Goal: Complete application form

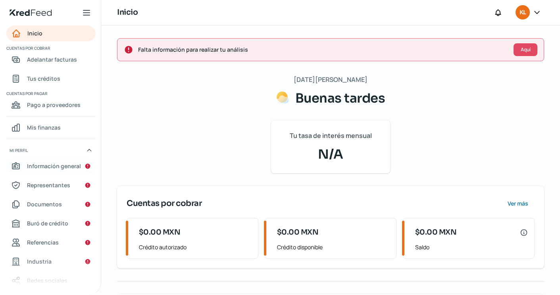
click at [47, 166] on span "Información general" at bounding box center [54, 166] width 54 height 10
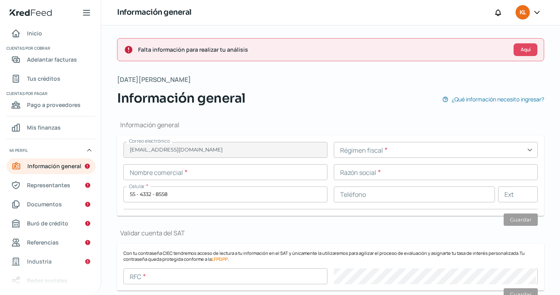
type input "[EMAIL_ADDRESS][DOMAIN_NAME]"
type input "55 - 4332 - 8558"
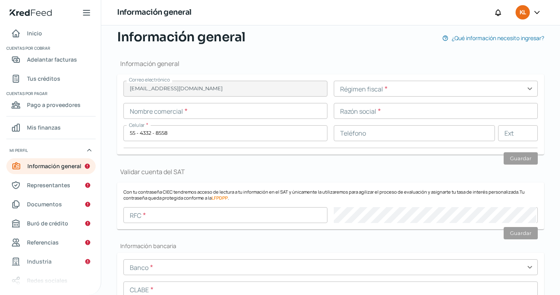
scroll to position [65, 0]
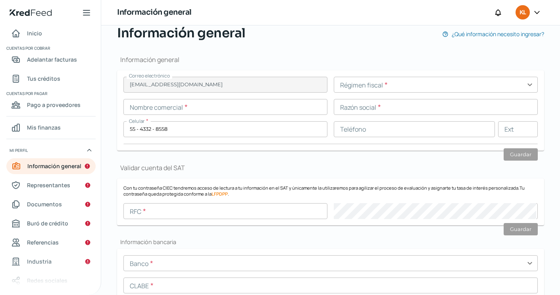
click at [402, 88] on input "text" at bounding box center [436, 85] width 204 height 16
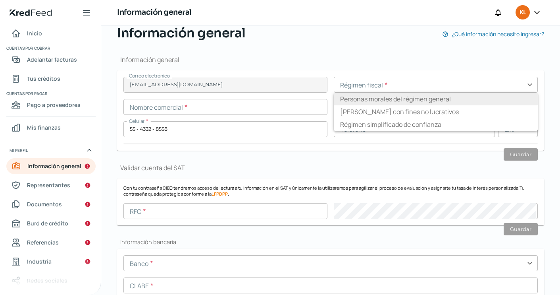
click at [403, 100] on li "Personas morales del régimen general" at bounding box center [436, 99] width 204 height 13
type input "Personas morales del régimen general"
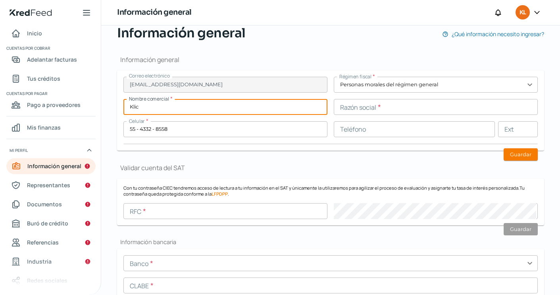
type input "Klic"
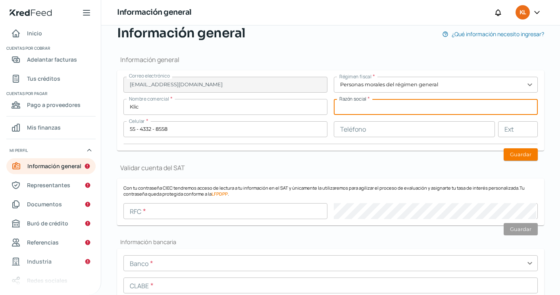
paste input "[PERSON_NAME], INFRAESTRUCTURA Y CONSTRUCCION"
type input "[PERSON_NAME], INFRAESTRUCTURA Y CONSTRUCCION"
click at [513, 154] on button "Guardar" at bounding box center [521, 154] width 34 height 12
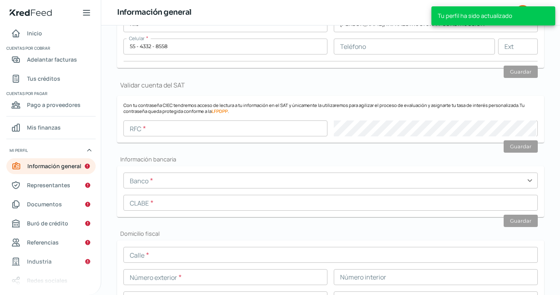
scroll to position [148, 0]
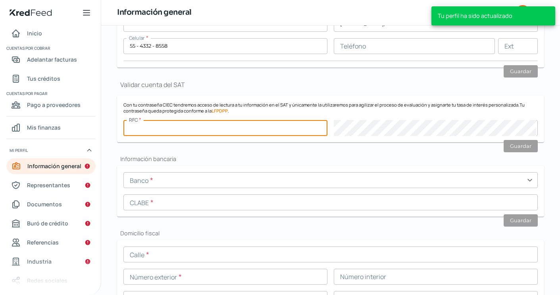
click at [245, 133] on input "text" at bounding box center [225, 128] width 204 height 16
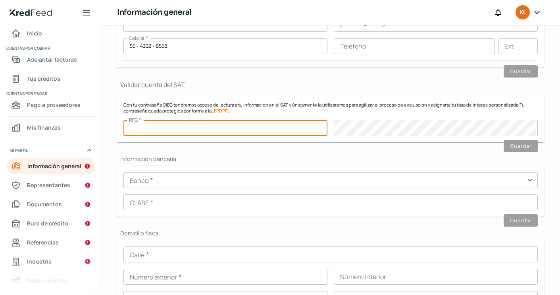
paste input "KLI1906193WA"
type input "KLI1906193WA"
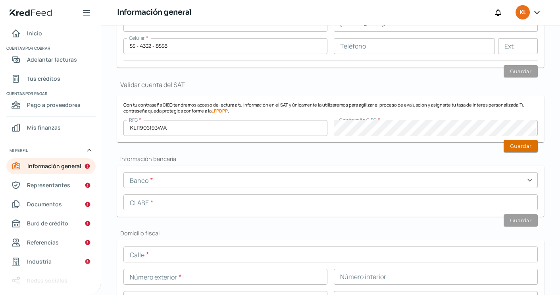
click at [509, 141] on button "Guardar" at bounding box center [521, 146] width 34 height 12
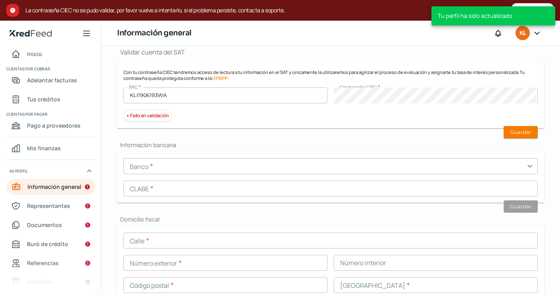
scroll to position [201, 0]
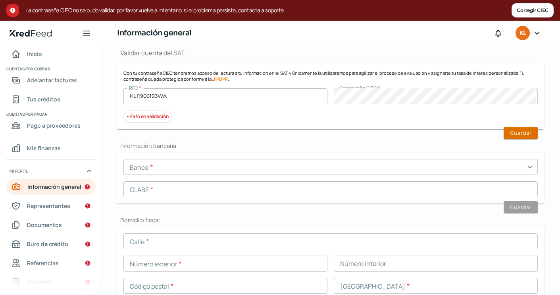
click at [530, 129] on button "Guardar" at bounding box center [521, 133] width 34 height 12
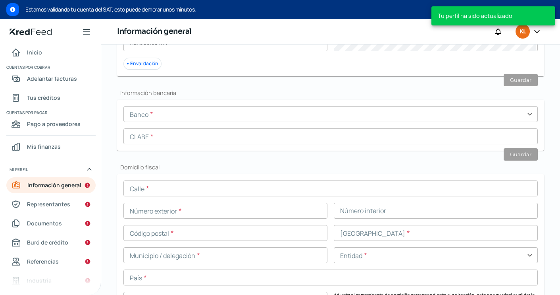
scroll to position [280, 0]
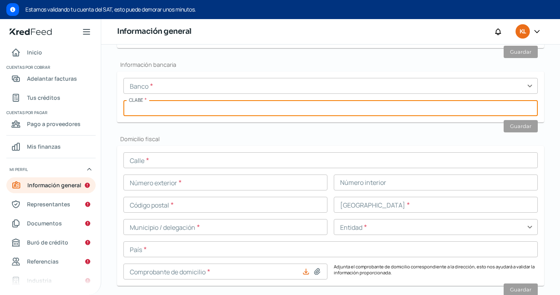
click at [214, 109] on input "text" at bounding box center [330, 108] width 415 height 16
paste input "012180001155570703"
type input "012180001155570703"
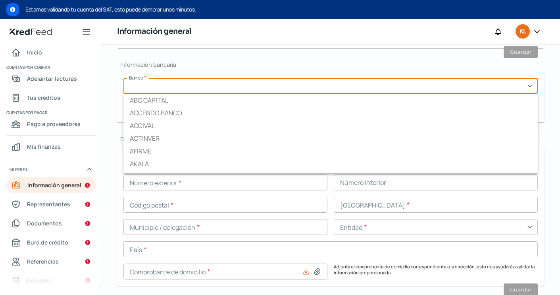
click at [205, 87] on input "text" at bounding box center [330, 86] width 415 height 16
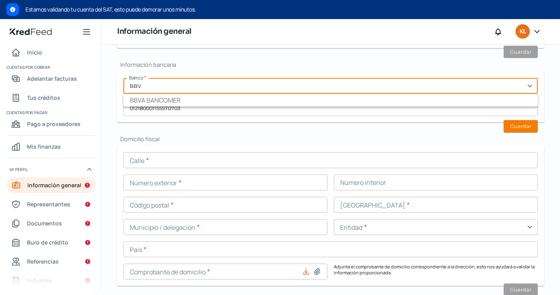
click at [194, 101] on li "BBVA BANCOMER" at bounding box center [330, 100] width 415 height 13
type input "BBVA BANCOMER"
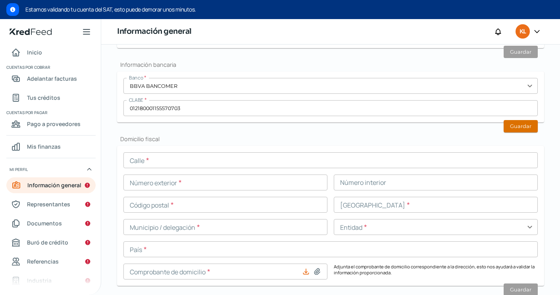
click at [522, 130] on button "Guardar" at bounding box center [521, 126] width 34 height 12
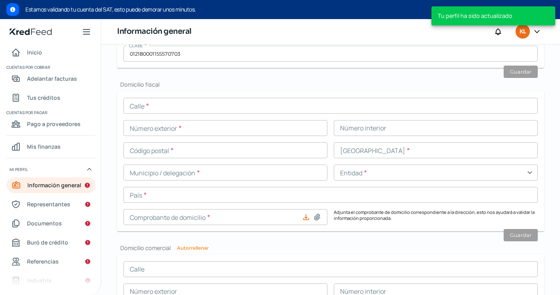
scroll to position [335, 0]
click at [181, 96] on form "Calle * Número exterior * Número interior Código postal * [GEOGRAPHIC_DATA] * M…" at bounding box center [330, 161] width 427 height 140
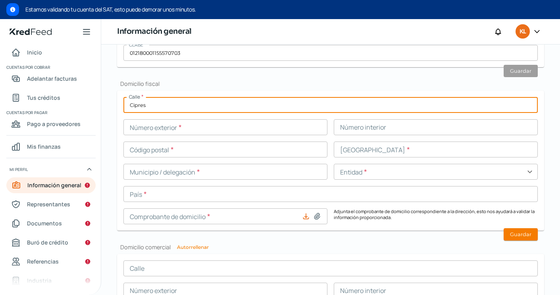
type input "Cipres"
click at [165, 129] on input "text" at bounding box center [225, 127] width 204 height 16
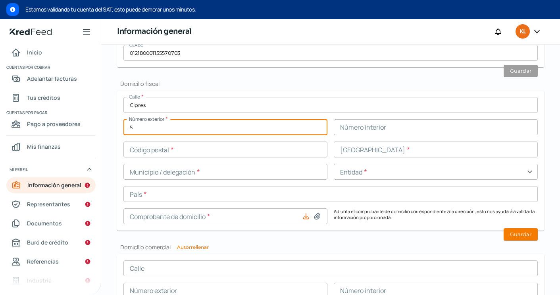
type input "5"
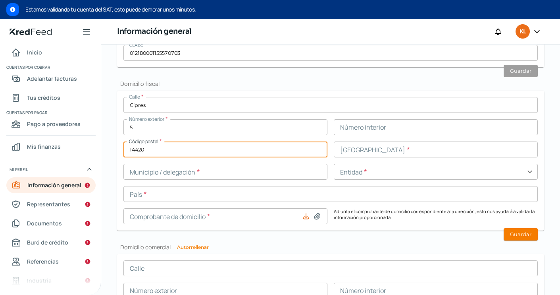
type input "14420"
click at [432, 149] on input "text" at bounding box center [436, 149] width 204 height 16
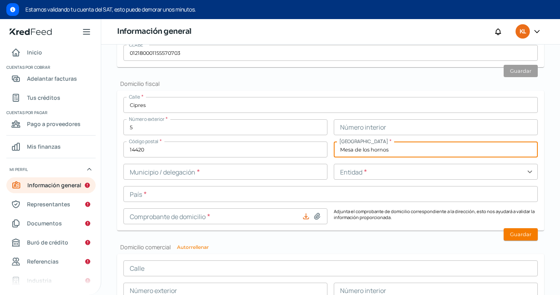
type input "Mesa de los hornos"
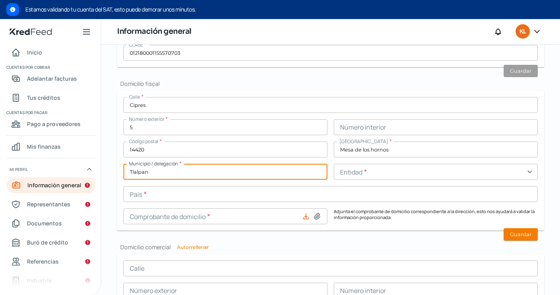
type input "Tlalpan"
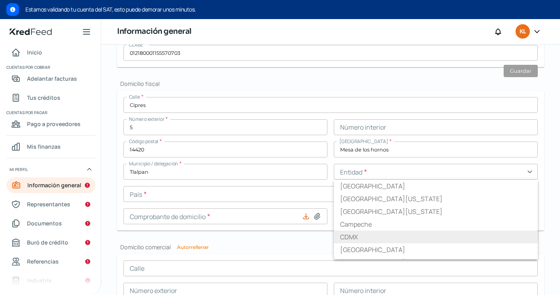
click at [352, 240] on li "CDMX" at bounding box center [436, 236] width 204 height 13
type input "CDMX"
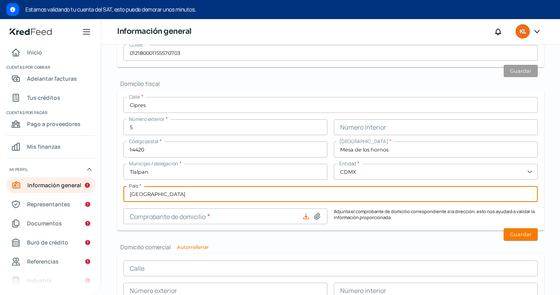
type input "[GEOGRAPHIC_DATA]"
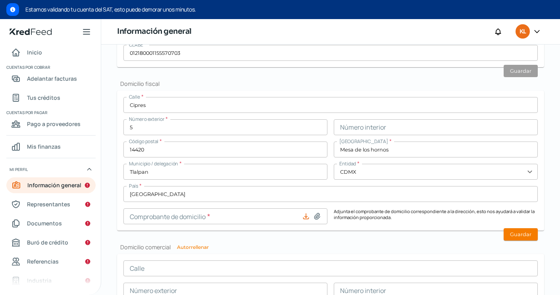
click at [392, 209] on p "Adjunta el comprobante de domicilio correspondiente a la dirección, esto nos ay…" at bounding box center [436, 216] width 204 height 16
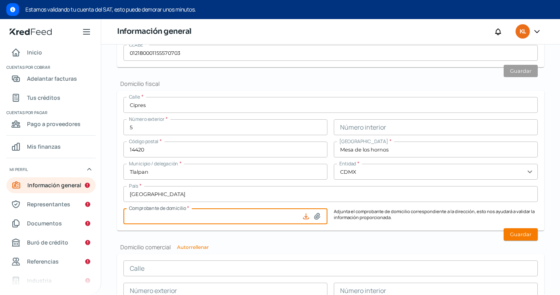
click at [259, 218] on input at bounding box center [225, 216] width 204 height 16
type input "C:\fakepath\470F9CB0-2B9D-4A0D-910A-E3B41B7DA14F (1).pdf"
type input "470F9CB0-2B9D-4A0D-910A-E3B41B7DA14F (1).pdf"
click at [511, 233] on button "Guardar" at bounding box center [521, 234] width 34 height 12
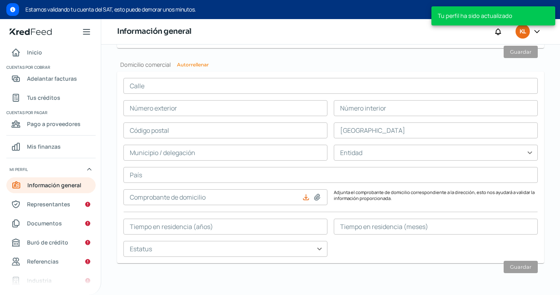
scroll to position [494, 0]
click at [195, 67] on button "Autorrellenar" at bounding box center [193, 65] width 32 height 5
type input "Cipres"
type input "5"
type input "14420"
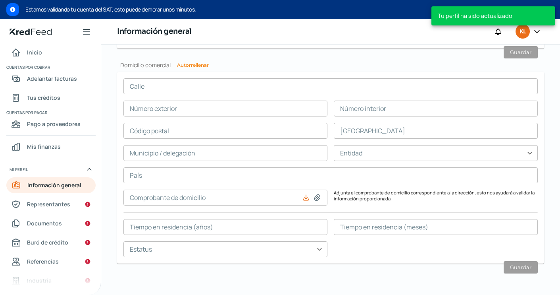
type input "Mesa de los hornos"
type input "Tlalpan"
type input "CDMX"
type input "[GEOGRAPHIC_DATA]"
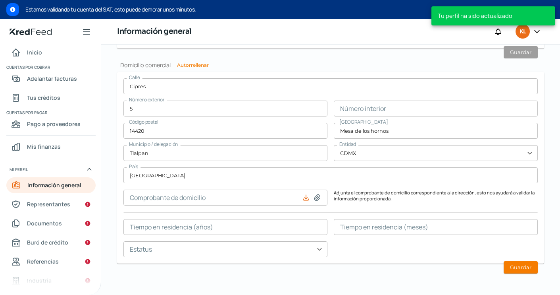
click at [317, 195] on icon at bounding box center [317, 197] width 8 height 8
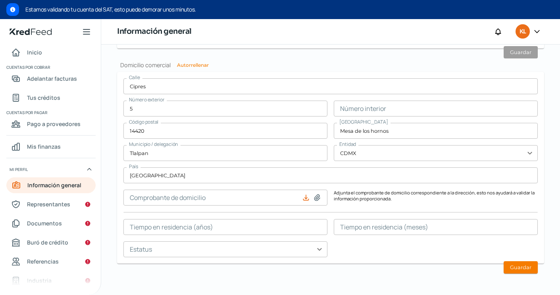
type input "C:\fakepath\470F9CB0-2B9D-4A0D-910A-E3B41B7DA14F (1).pdf"
type input "470F9CB0-2B9D-4A0D-910A-E3B41B7DA14F (1).pdf"
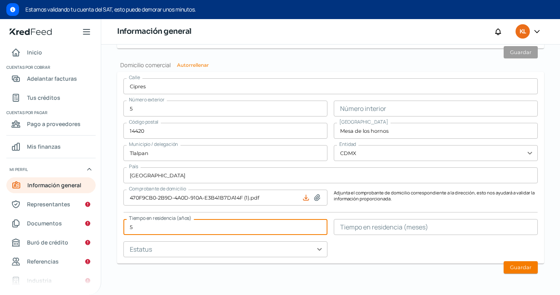
type input "5"
click at [290, 251] on input "text" at bounding box center [225, 249] width 204 height 16
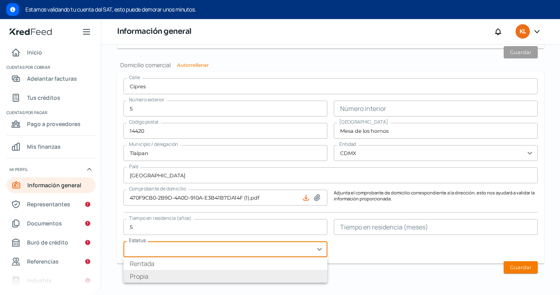
click at [266, 270] on li "Propia" at bounding box center [225, 276] width 204 height 13
type input "Propia"
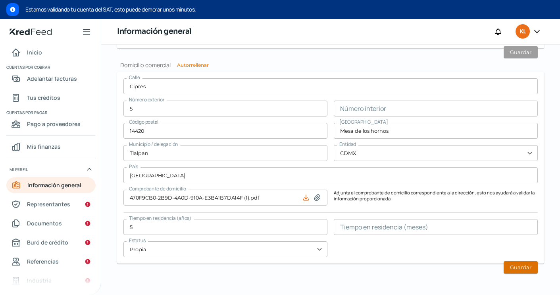
click at [519, 266] on button "Guardar" at bounding box center [521, 267] width 34 height 12
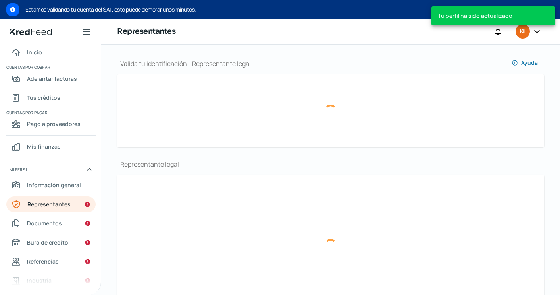
scroll to position [82, 0]
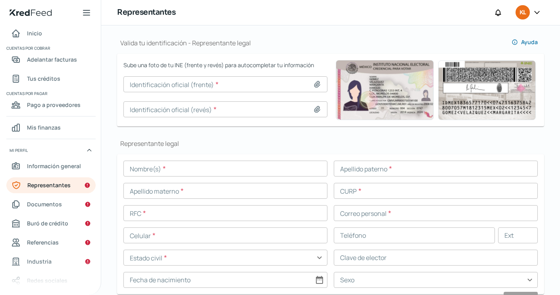
click at [203, 85] on input at bounding box center [225, 84] width 204 height 16
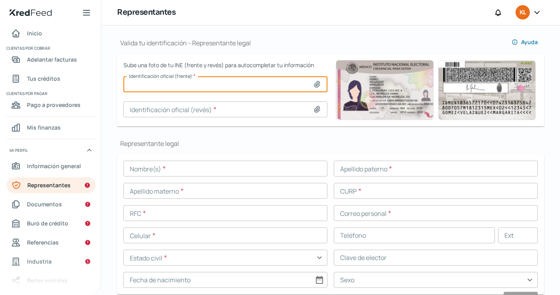
type input "C:\fakepath\Captura de pantalla [DATE] a la(s) 12.53.23 p.m..png"
type input "Captura de pantalla [DATE] a la(s) 12.53.23 p.m..png"
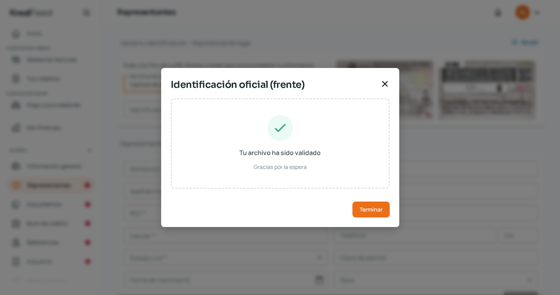
type input "[PERSON_NAME]"
type input "LEEB630712MDFDST09"
type input "LDESBT63071209M400"
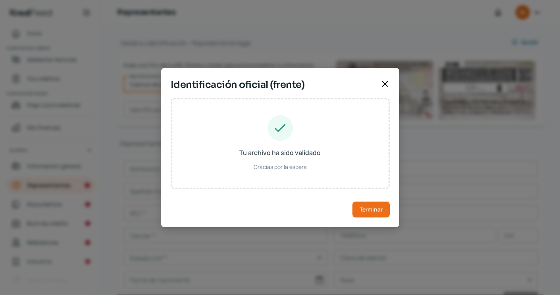
type input "[DATE]"
type input "Mujer"
click at [371, 208] on span "Terminar" at bounding box center [371, 209] width 23 height 6
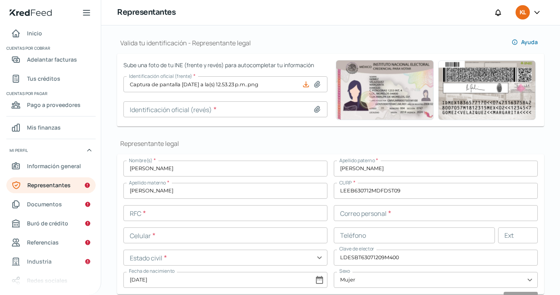
click at [193, 110] on input at bounding box center [225, 109] width 204 height 16
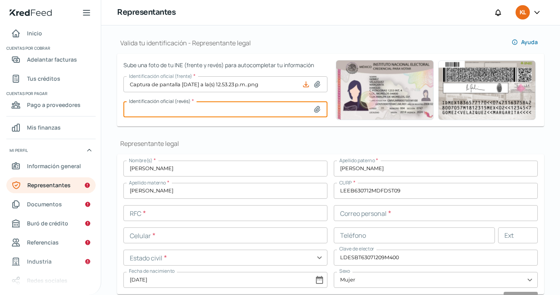
click at [227, 106] on input at bounding box center [225, 109] width 204 height 16
type input "C:\fakepath\Captura de pantalla [DATE] a la(s) 12.53.56 p.m..png"
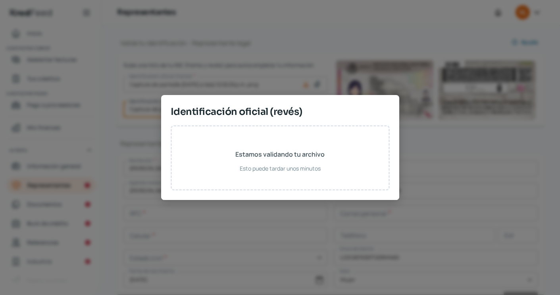
type input "Captura de pantalla [DATE] a la(s) 12.53.56 p.m..png"
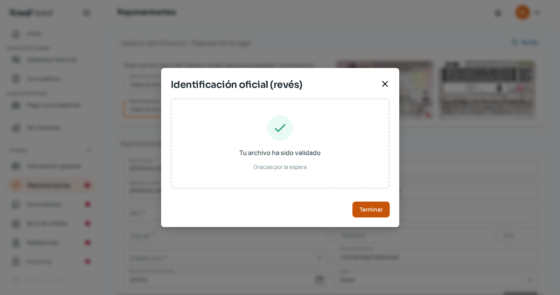
click at [372, 208] on span "Terminar" at bounding box center [371, 209] width 23 height 6
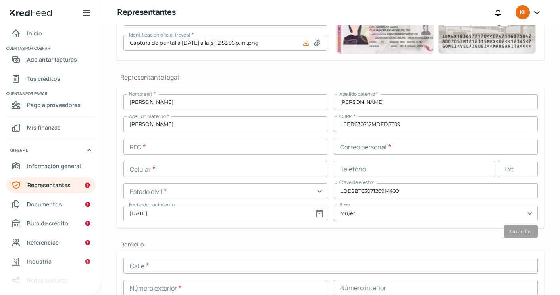
scroll to position [148, 0]
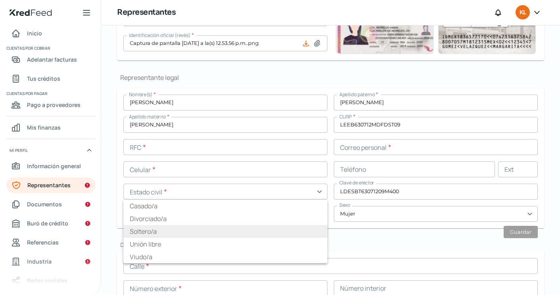
click at [188, 230] on li "Soltero/a" at bounding box center [225, 231] width 204 height 13
type input "Soltero/a"
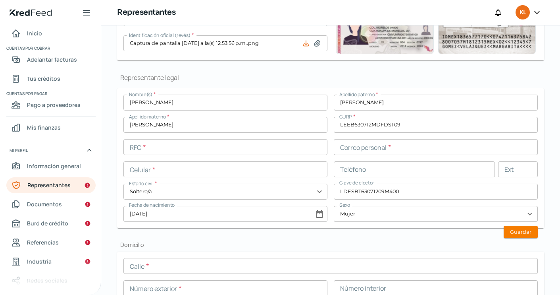
click at [258, 145] on input "text" at bounding box center [225, 147] width 204 height 16
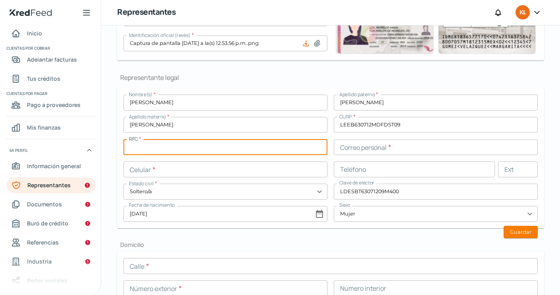
paste input "LEEB6307121L8"
type input "LEEB6307121L8"
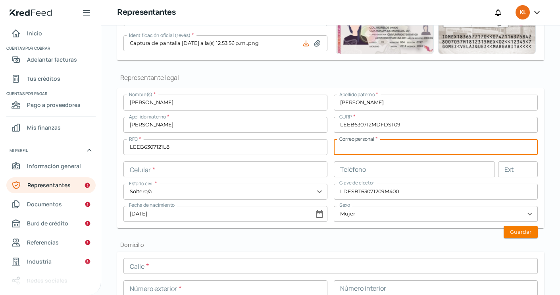
paste input "[EMAIL_ADDRESS][DOMAIN_NAME]"
type input "[EMAIL_ADDRESS][DOMAIN_NAME]"
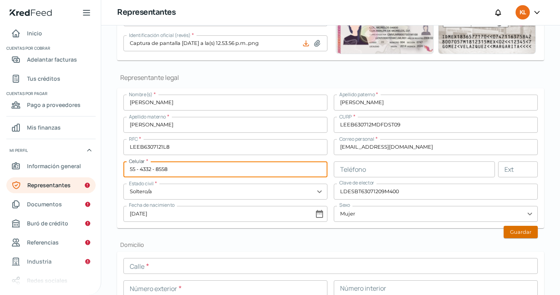
type input "55 - 4332 - 8558"
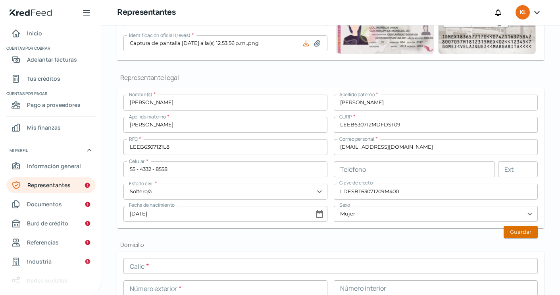
click at [520, 231] on button "Guardar" at bounding box center [521, 232] width 34 height 12
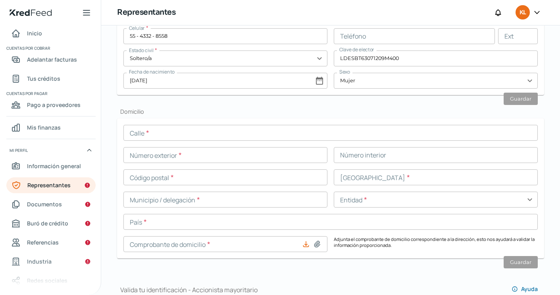
scroll to position [280, 0]
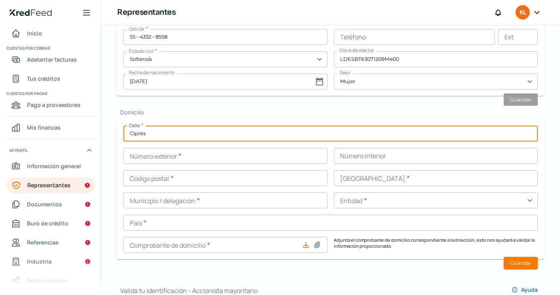
type input "Cipres"
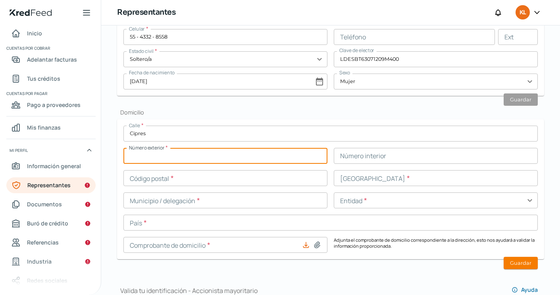
click at [198, 160] on input "text" at bounding box center [225, 156] width 204 height 16
type input "4"
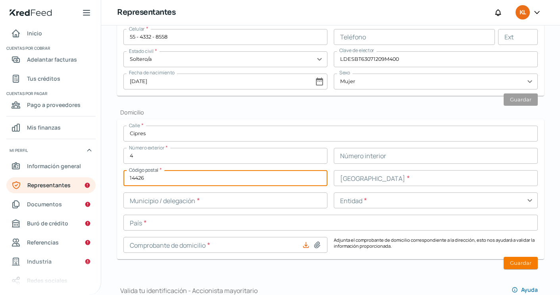
type input "14426"
click at [363, 185] on input "text" at bounding box center [436, 178] width 204 height 16
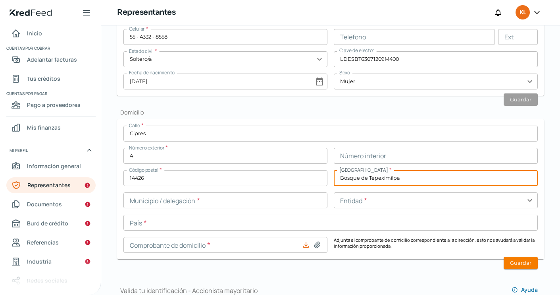
type input "Bosque de Tepeximilpa"
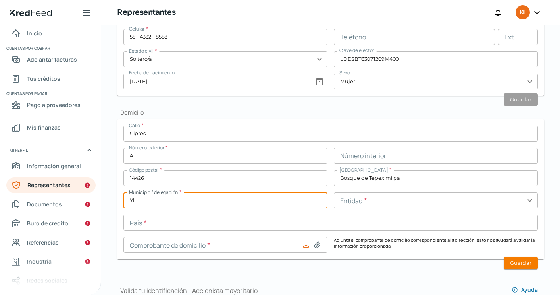
type input "Y"
type input "Tlalpan"
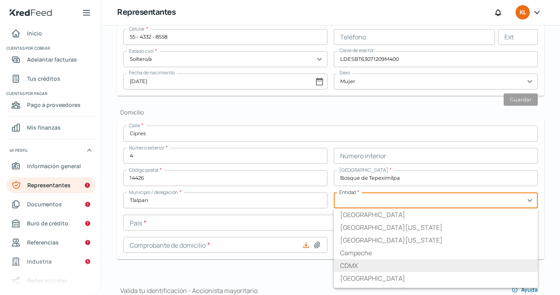
click at [368, 261] on li "CDMX" at bounding box center [436, 265] width 204 height 13
type input "CDMX"
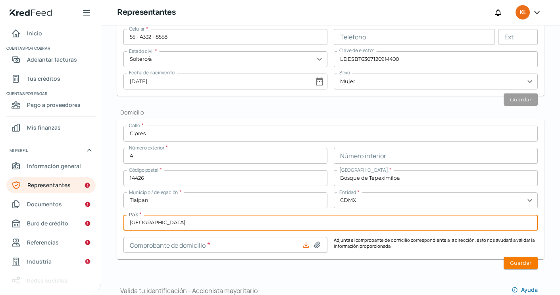
type input "[GEOGRAPHIC_DATA]"
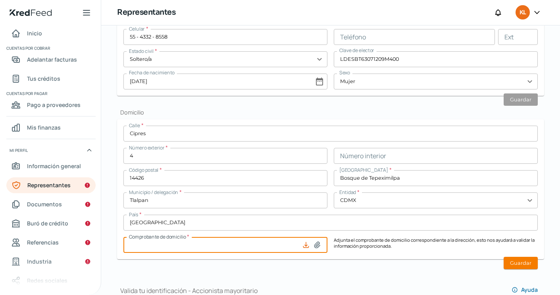
click at [235, 239] on input at bounding box center [225, 245] width 204 height 16
type input "C:\fakepath\F0107B98-623C-4058-8D1C-1209361A73D6.pdf"
type input "F0107B98-623C-4058-8D1C-1209361A73D6.pdf"
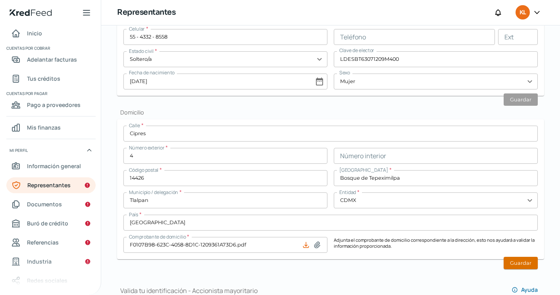
click at [517, 264] on button "Guardar" at bounding box center [521, 263] width 34 height 12
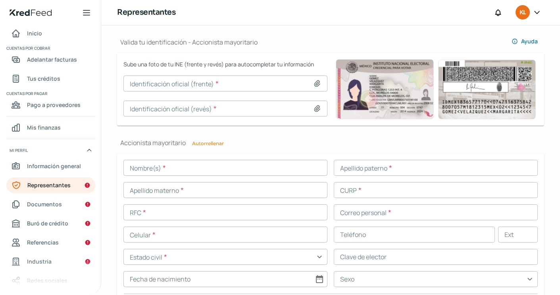
scroll to position [530, 0]
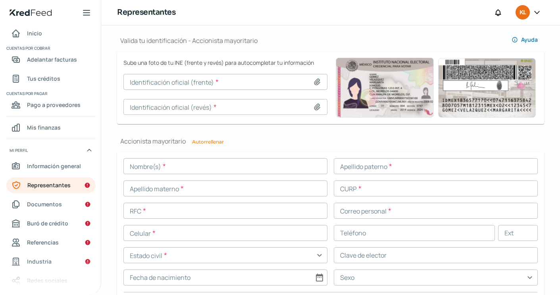
click at [258, 81] on input at bounding box center [225, 82] width 204 height 16
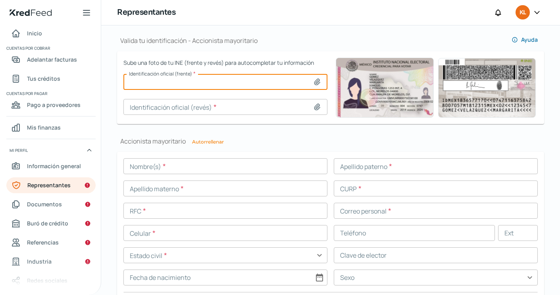
type input "C:\fakepath\Captura de pantalla [DATE] a la(s) 12.53.23 p.m..png"
type input "Captura de pantalla [DATE] a la(s) 12.53.23 p.m..png"
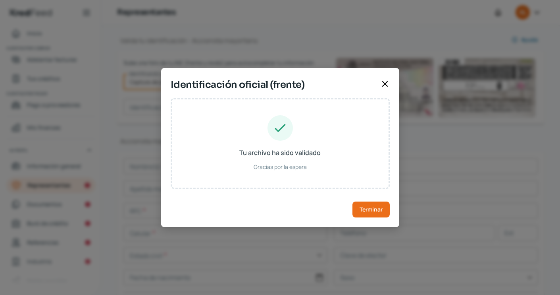
type input "[PERSON_NAME]"
type input "LEEB630712MDFDST09"
type input "LDESBT63071209M400"
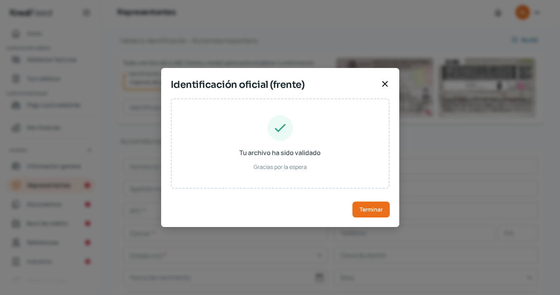
type input "[DATE]"
type input "Mujer"
click at [367, 208] on span "Terminar" at bounding box center [371, 209] width 23 height 6
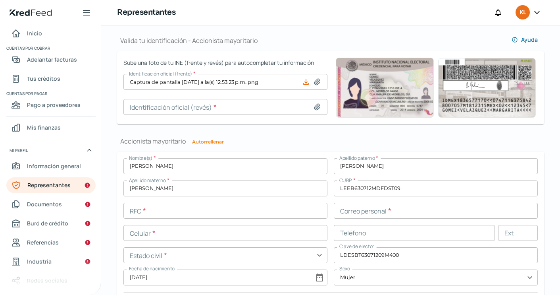
click at [200, 104] on input at bounding box center [225, 107] width 204 height 16
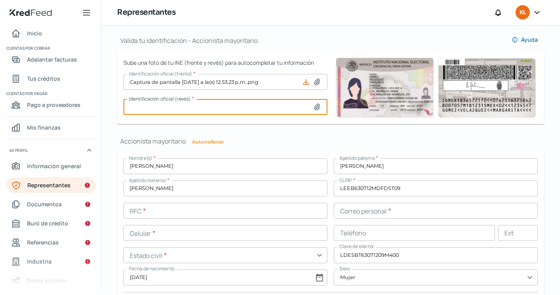
type input "C:\fakepath\Captura de pantalla [DATE] a la(s) 12.53.56 p.m..png"
type input "Captura de pantalla [DATE] a la(s) 12.53.56 p.m..png"
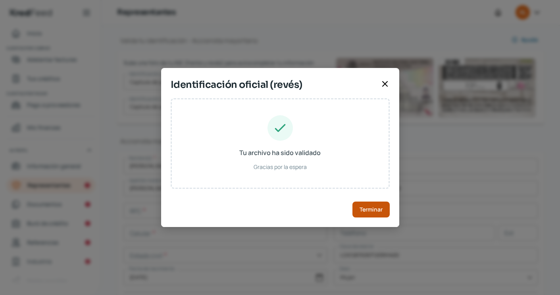
click at [374, 206] on span "Terminar" at bounding box center [371, 209] width 23 height 6
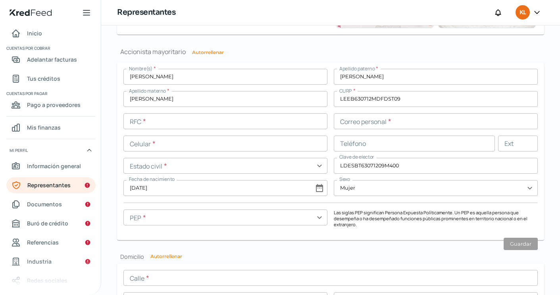
scroll to position [640, 0]
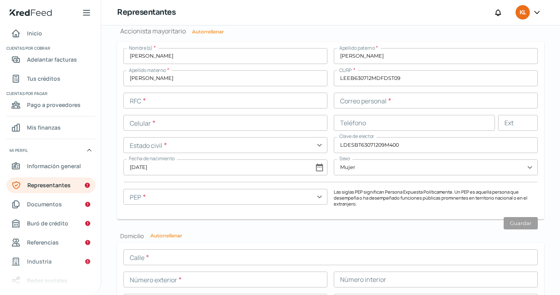
click at [203, 31] on button "Autorrellenar" at bounding box center [208, 31] width 32 height 5
type input "LEEB6307121L8"
type input "[EMAIL_ADDRESS][DOMAIN_NAME]"
type input "55 - 4332 - 8558"
type input "Soltero/a"
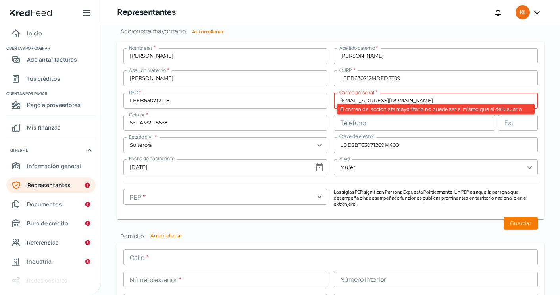
click at [437, 95] on input "[EMAIL_ADDRESS][DOMAIN_NAME]" at bounding box center [436, 101] width 204 height 16
click at [421, 104] on div "El correo del accionista mayoritario no puede ser el mismo que el del usuario" at bounding box center [436, 109] width 198 height 10
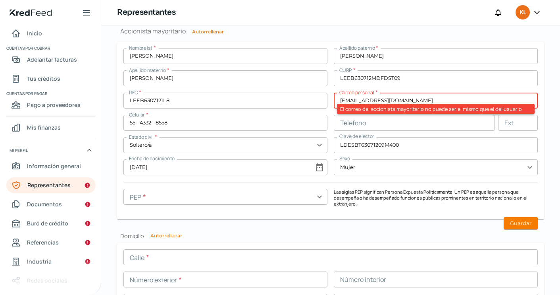
click at [420, 96] on input "[EMAIL_ADDRESS][DOMAIN_NAME]" at bounding box center [436, 101] width 204 height 16
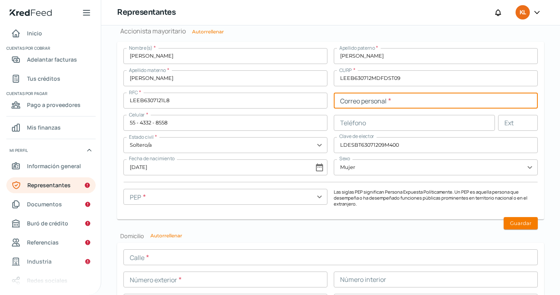
paste input "[PERSON_NAME][EMAIL_ADDRESS][DOMAIN_NAME]"
type input "[PERSON_NAME][EMAIL_ADDRESS][DOMAIN_NAME]"
click at [315, 195] on input "text" at bounding box center [225, 197] width 204 height 16
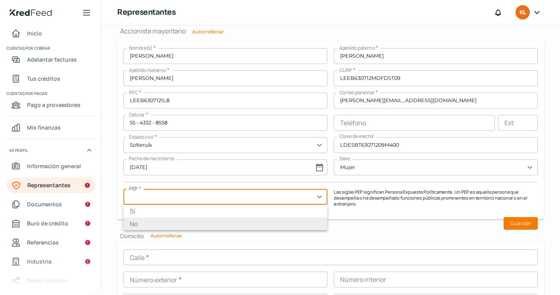
click at [215, 226] on li "No" at bounding box center [225, 223] width 204 height 13
type input "No"
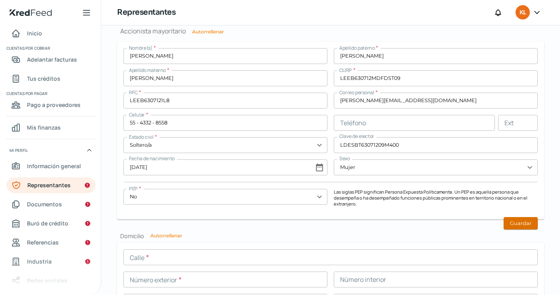
click at [520, 221] on button "Guardar" at bounding box center [521, 223] width 34 height 12
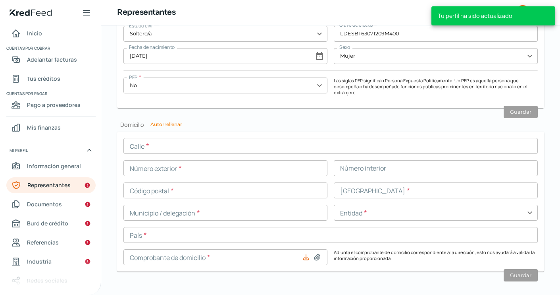
scroll to position [751, 0]
click at [171, 120] on h2 "Domicilio Autorrellenar" at bounding box center [330, 124] width 427 height 8
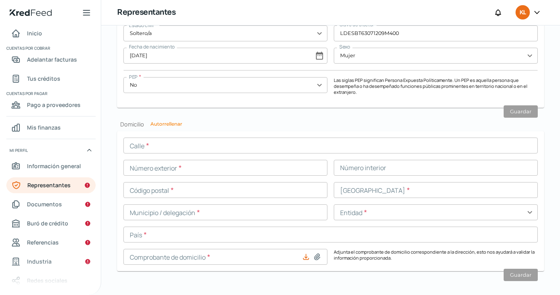
click at [172, 124] on button "Autorrellenar" at bounding box center [166, 124] width 32 height 5
type input "[EMAIL_ADDRESS][DOMAIN_NAME]"
type input "Cipres"
type input "4"
type input "14426"
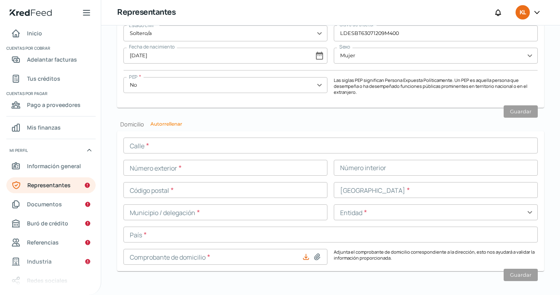
type input "Bosque de Tepeximilpa"
type input "Tlalpan"
type input "CDMX"
type input "[GEOGRAPHIC_DATA]"
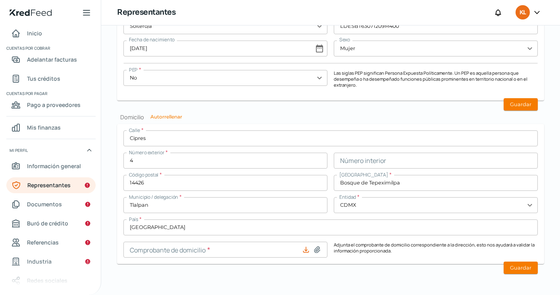
scroll to position [758, 0]
click at [318, 248] on icon at bounding box center [317, 250] width 6 height 6
type input "C:\fakepath\F0107B98-623C-4058-8D1C-1209361A73D6.pdf"
type input "F0107B98-623C-4058-8D1C-1209361A73D6.pdf"
click at [520, 262] on button "Guardar" at bounding box center [521, 268] width 34 height 12
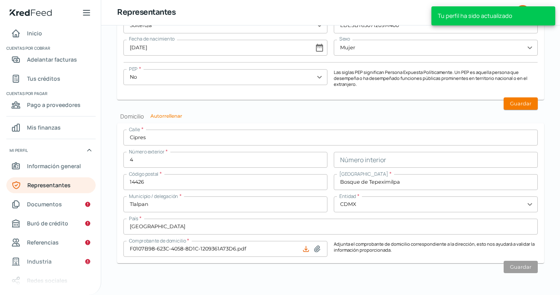
scroll to position [735, 0]
click at [515, 114] on h2 "Domicilio Autorrellenar" at bounding box center [330, 118] width 427 height 8
click at [516, 103] on button "Guardar" at bounding box center [521, 104] width 34 height 12
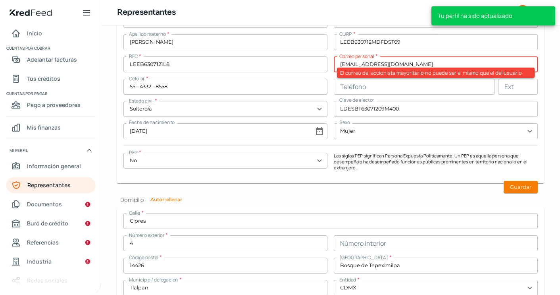
scroll to position [652, 0]
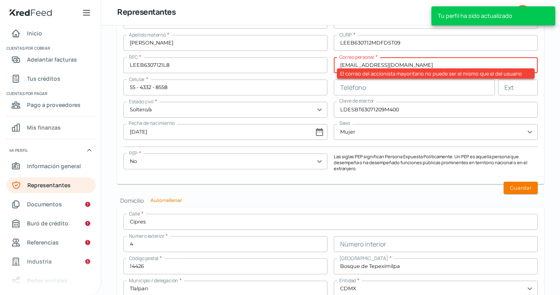
click at [436, 62] on input "[EMAIL_ADDRESS][DOMAIN_NAME]" at bounding box center [436, 65] width 204 height 16
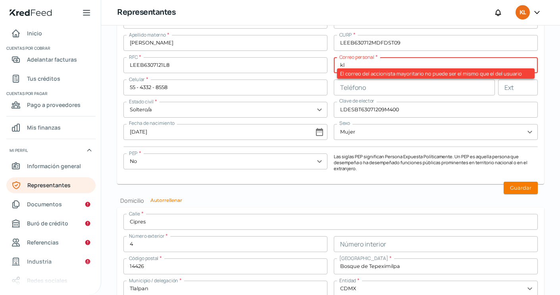
type input "k"
paste input "[PERSON_NAME][EMAIL_ADDRESS][DOMAIN_NAME]"
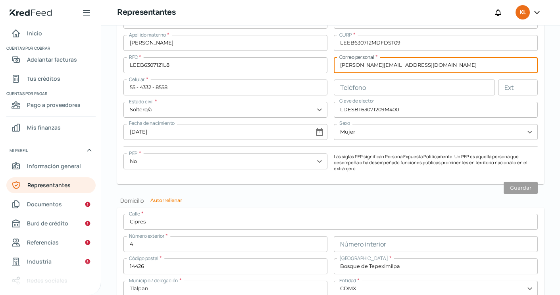
type input "[PERSON_NAME][EMAIL_ADDRESS][DOMAIN_NAME]"
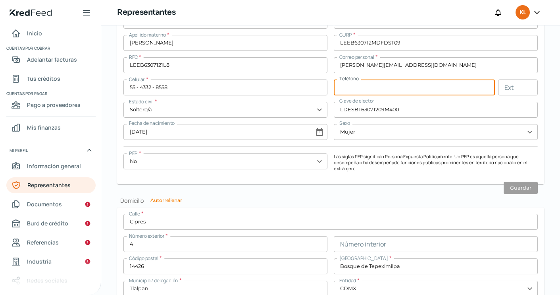
click at [434, 69] on input "[PERSON_NAME][EMAIL_ADDRESS][DOMAIN_NAME]" at bounding box center [436, 65] width 204 height 16
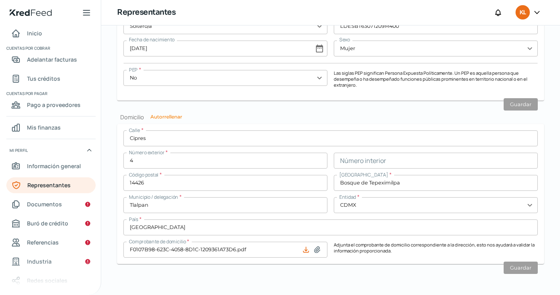
scroll to position [735, 0]
click at [27, 202] on span "Documentos" at bounding box center [44, 204] width 35 height 10
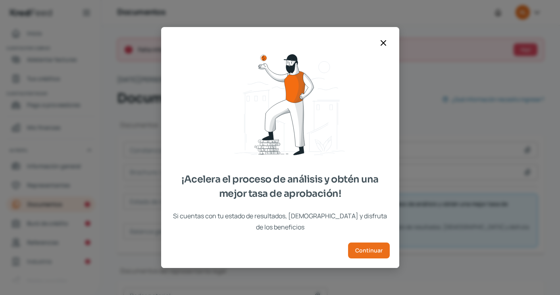
click at [386, 48] on icon at bounding box center [384, 43] width 10 height 10
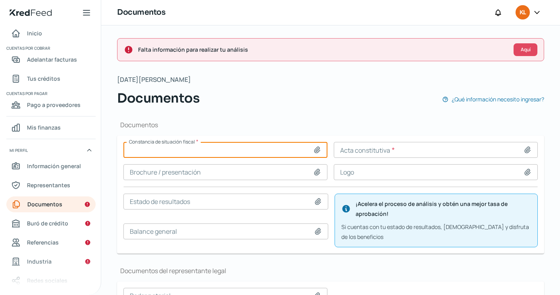
click at [207, 146] on input at bounding box center [225, 150] width 204 height 16
type input "C:\fakepath\Klic [DATE] Constancia.pdf"
type input "Klic [DATE] Constancia.pdf"
click at [376, 152] on input at bounding box center [436, 150] width 204 height 16
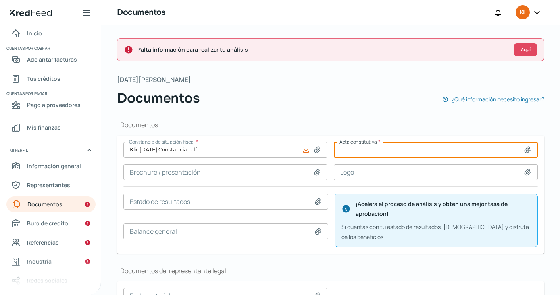
type input "C:\fakepath\27,201.pdf"
type input "27,201.pdf"
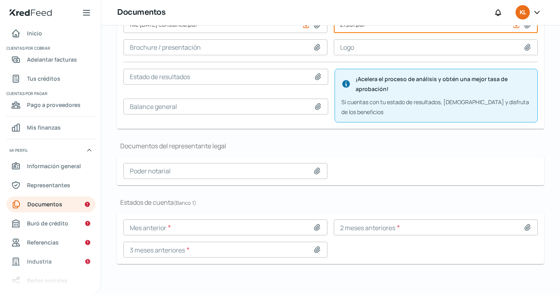
click at [223, 226] on input at bounding box center [225, 227] width 204 height 16
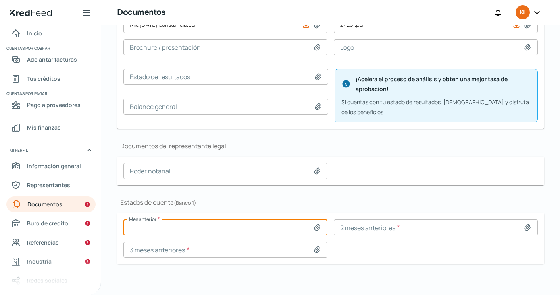
type input "C:\fakepath\[DATE].pdf"
type input "[DATE].pdf"
click at [421, 225] on input at bounding box center [436, 227] width 204 height 16
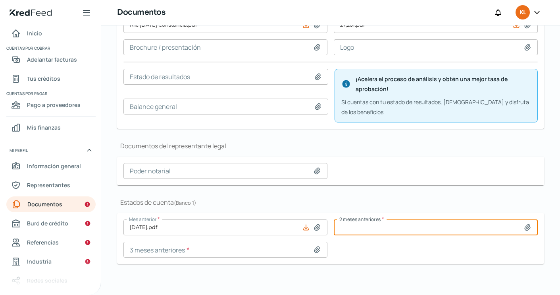
type input "C:\fakepath\2F96F7DD-4B92-4EF2-869E-4B29D11123CF-gema.pdf"
type input "2F96F7DD-4B92-4EF2-869E-4B29D11123CF-gema.pdf"
click at [264, 253] on input at bounding box center [225, 249] width 204 height 16
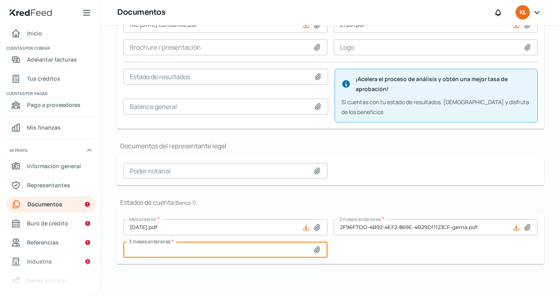
type input "C:\fakepath\E65C050E-37FD-48C6-AE6F-87A49E241263-gema.pdf"
type input "E65C050E-37FD-48C6-AE6F-87A49E241263-gema.pdf"
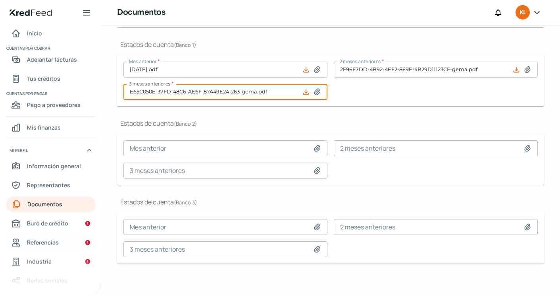
scroll to position [259, 0]
click at [42, 228] on link "Buró de crédito" at bounding box center [50, 223] width 89 height 16
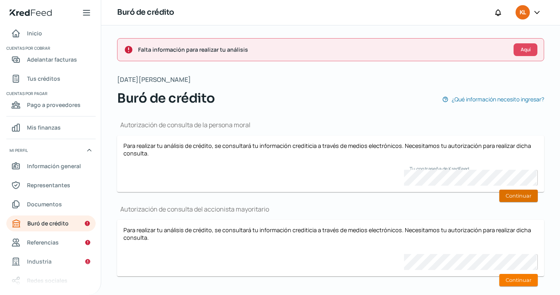
click at [520, 197] on button "Continuar" at bounding box center [519, 195] width 39 height 12
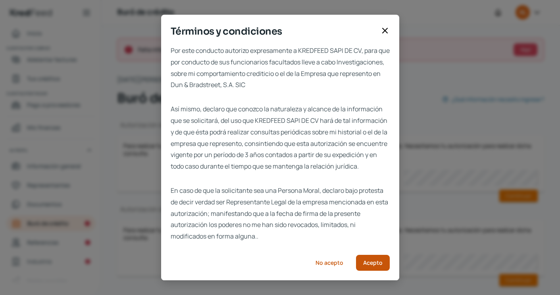
click at [357, 269] on button "Acepto" at bounding box center [373, 263] width 34 height 16
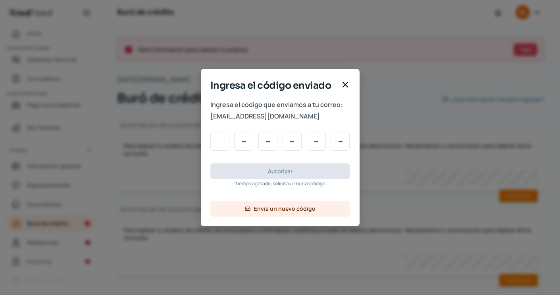
type input "7"
type input "2"
type input "4"
type input "1"
type input "5"
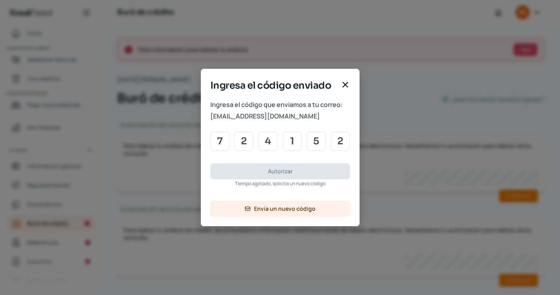
type input "2"
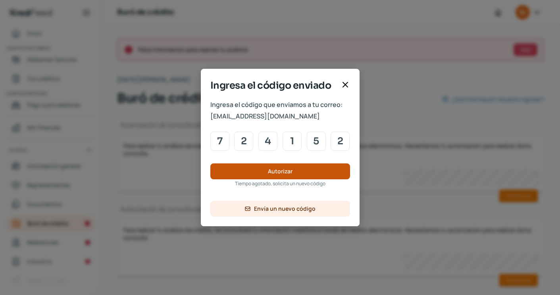
click at [290, 168] on span "Autorizar" at bounding box center [280, 171] width 25 height 6
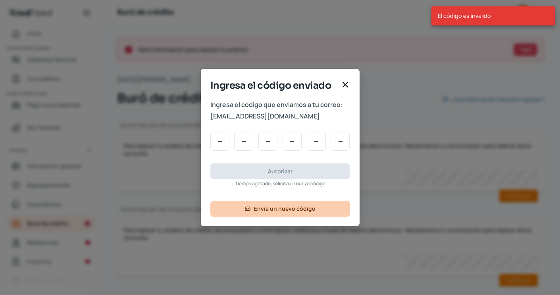
click at [293, 208] on span "Envía un nuevo código" at bounding box center [285, 209] width 62 height 6
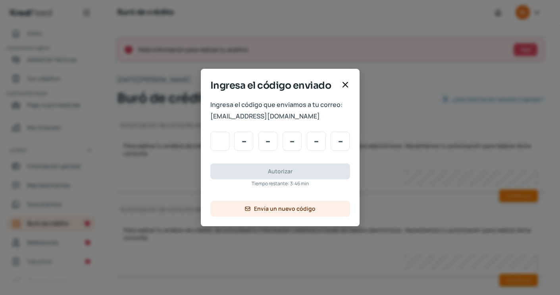
type input "1"
type input "7"
type input "8"
type input "6"
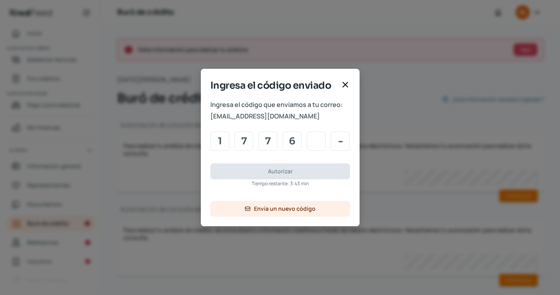
type input "1"
type input "5"
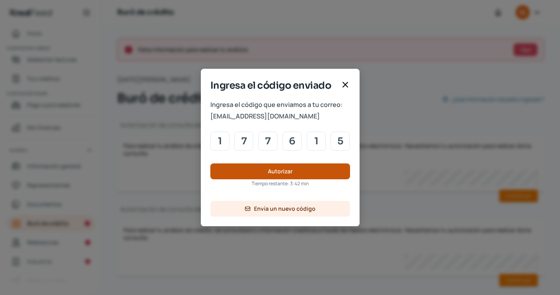
click at [278, 178] on button "Autorizar" at bounding box center [280, 171] width 140 height 16
